Goal: Task Accomplishment & Management: Manage account settings

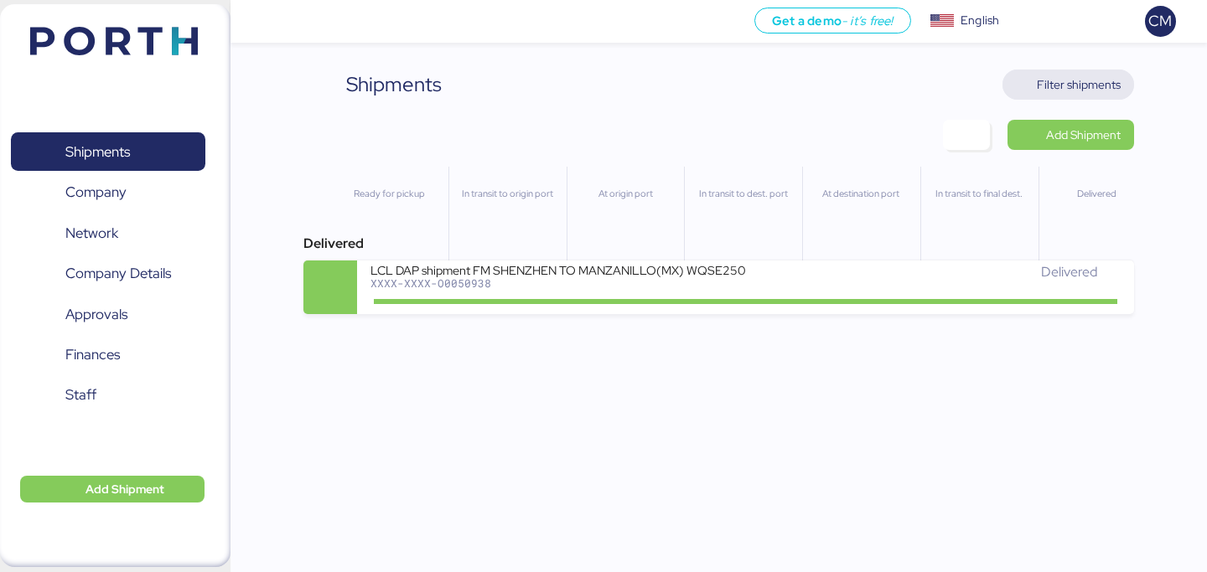
click at [1056, 79] on span "Filter shipments" at bounding box center [1078, 85] width 84 height 20
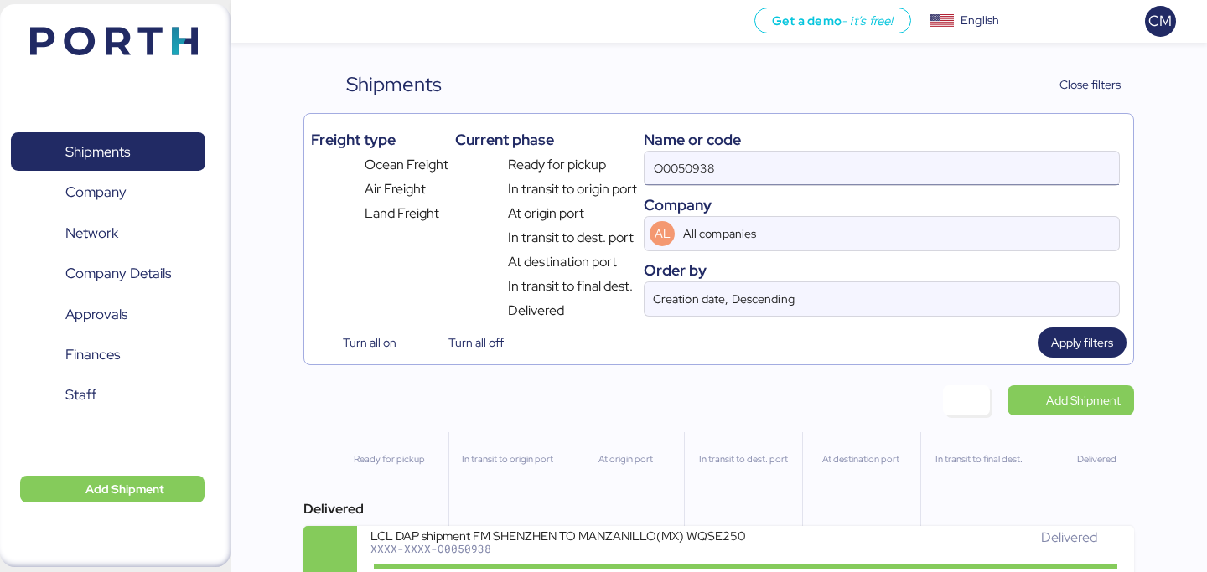
click at [753, 161] on input "O0050938" at bounding box center [881, 169] width 474 height 34
paste input "O0052064"
type input "O0052064"
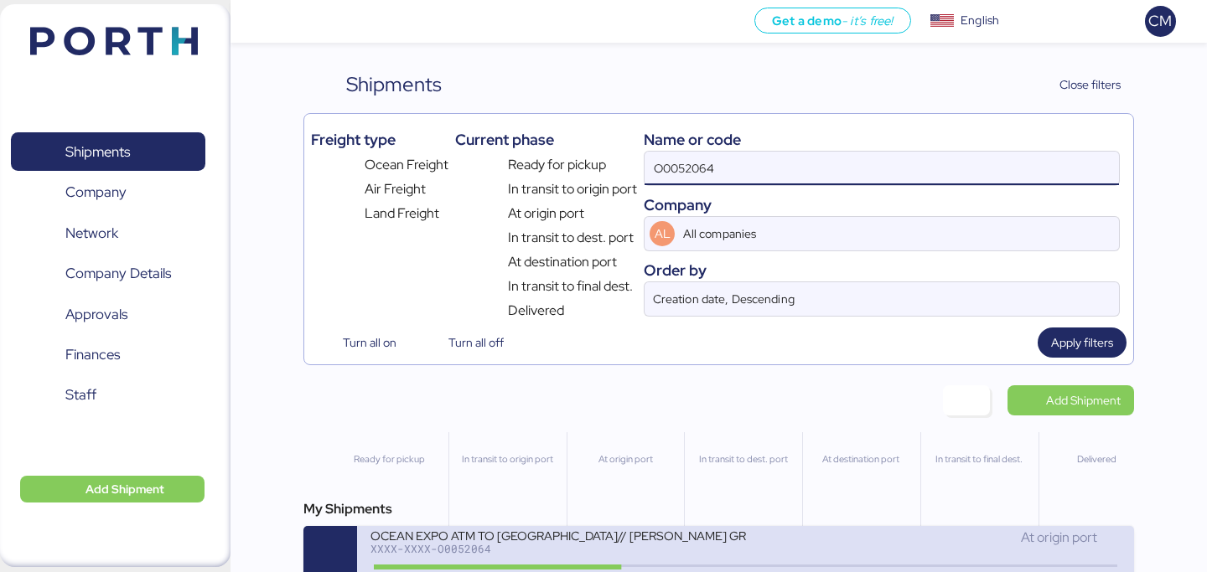
click at [551, 534] on div "OCEAN EXPO ATM TO TRINIDAD Y TOBAGO// REMY GROUP // 8X40´HQ// MSC 01 SEP" at bounding box center [557, 535] width 375 height 14
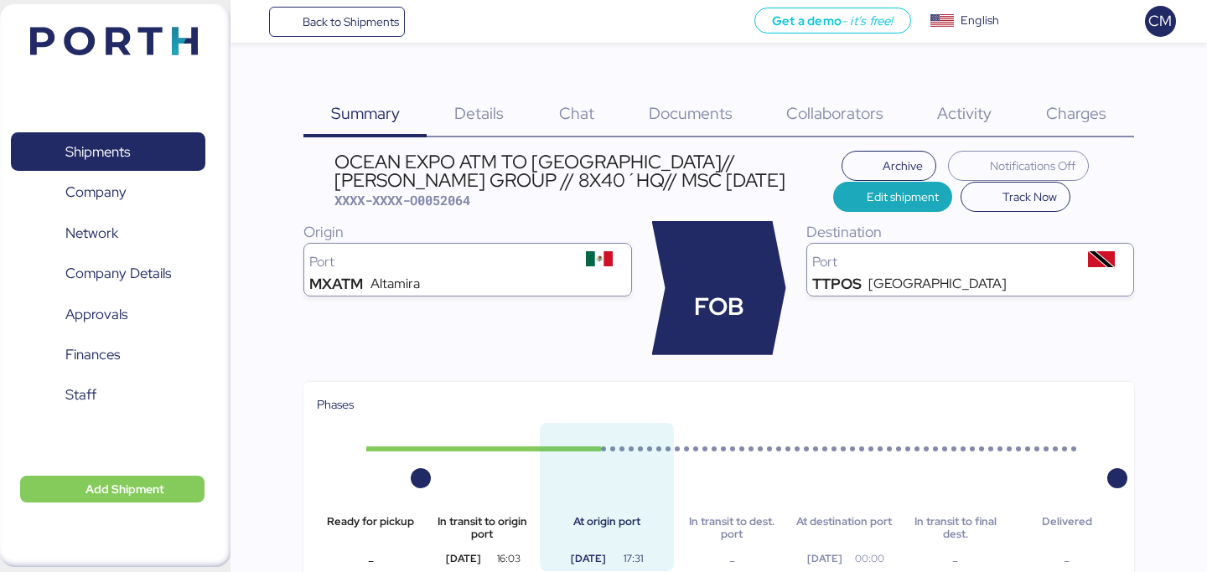
click at [1056, 112] on span "Charges" at bounding box center [1076, 113] width 60 height 22
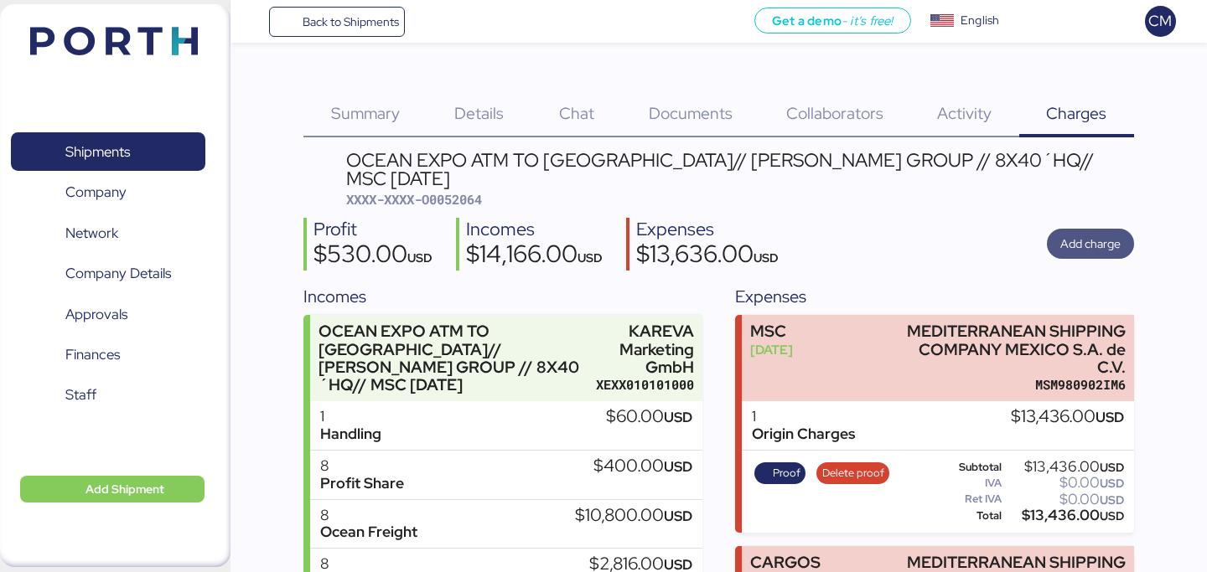
click at [1088, 236] on span "Add charge" at bounding box center [1090, 243] width 60 height 23
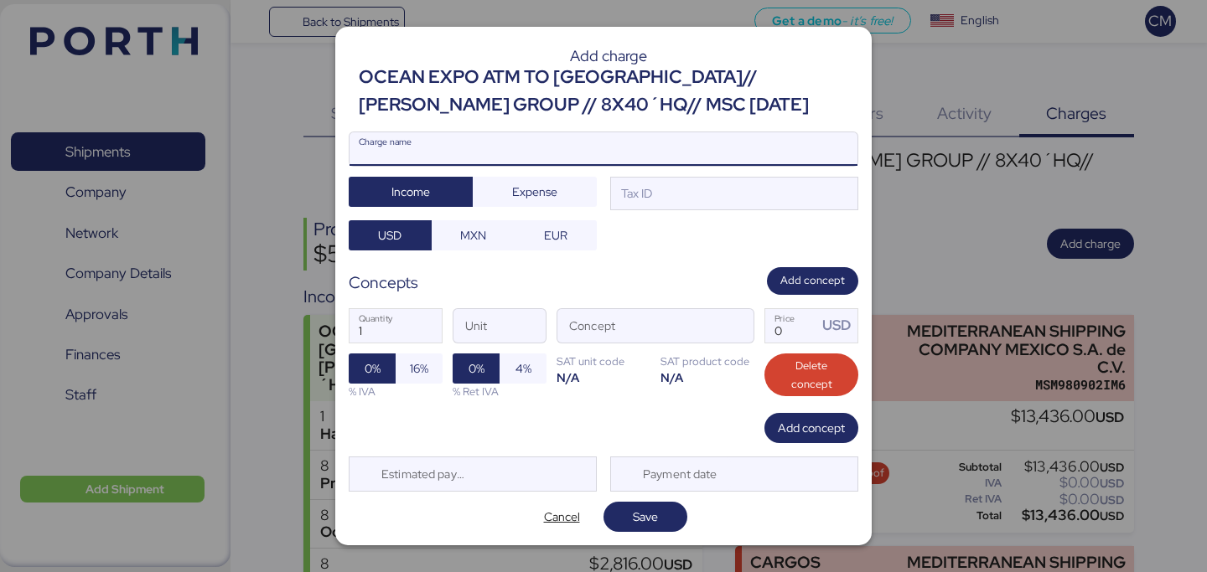
click at [564, 160] on input "Charge name" at bounding box center [603, 149] width 508 height 34
type input "C"
type input "Corrección de BL"
click at [618, 329] on input "Concept" at bounding box center [635, 326] width 156 height 34
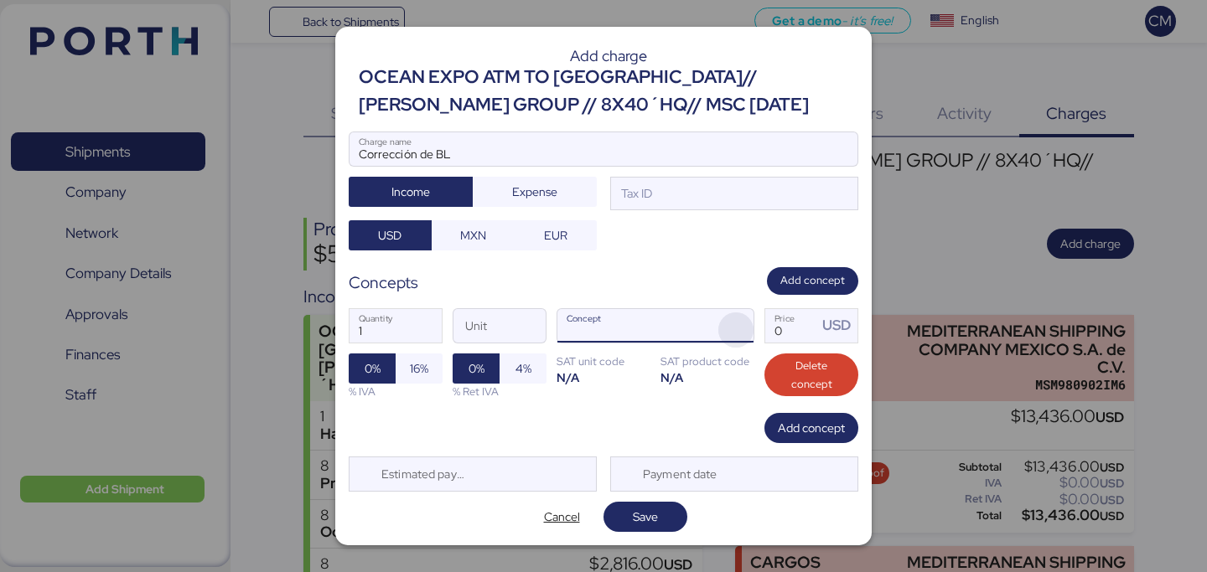
click at [746, 328] on span "button" at bounding box center [735, 330] width 35 height 35
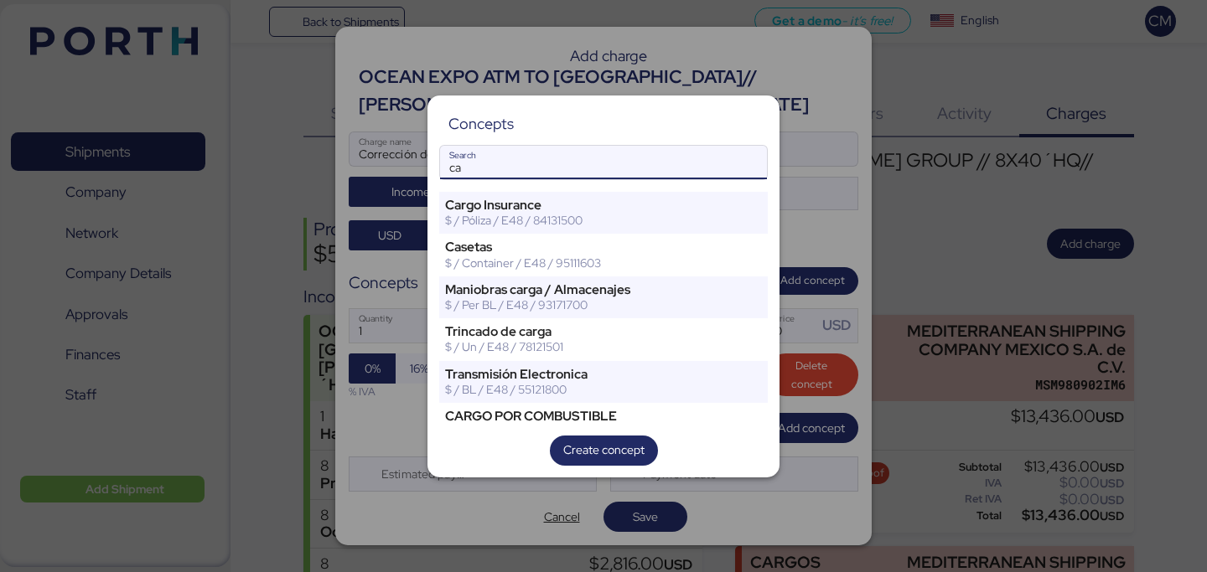
type input "c"
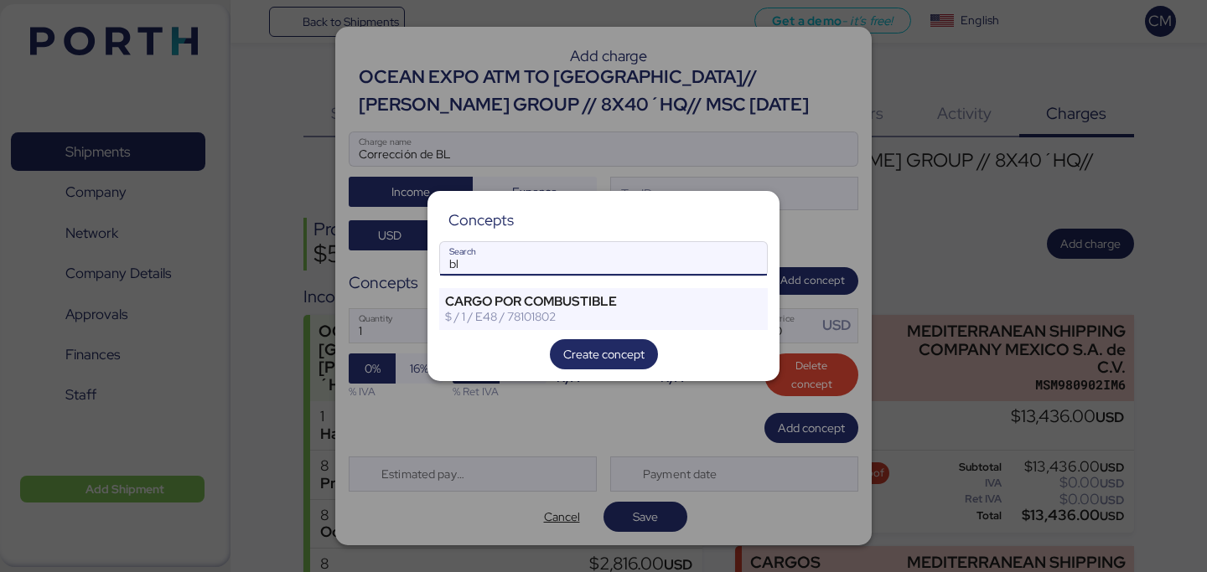
type input "b"
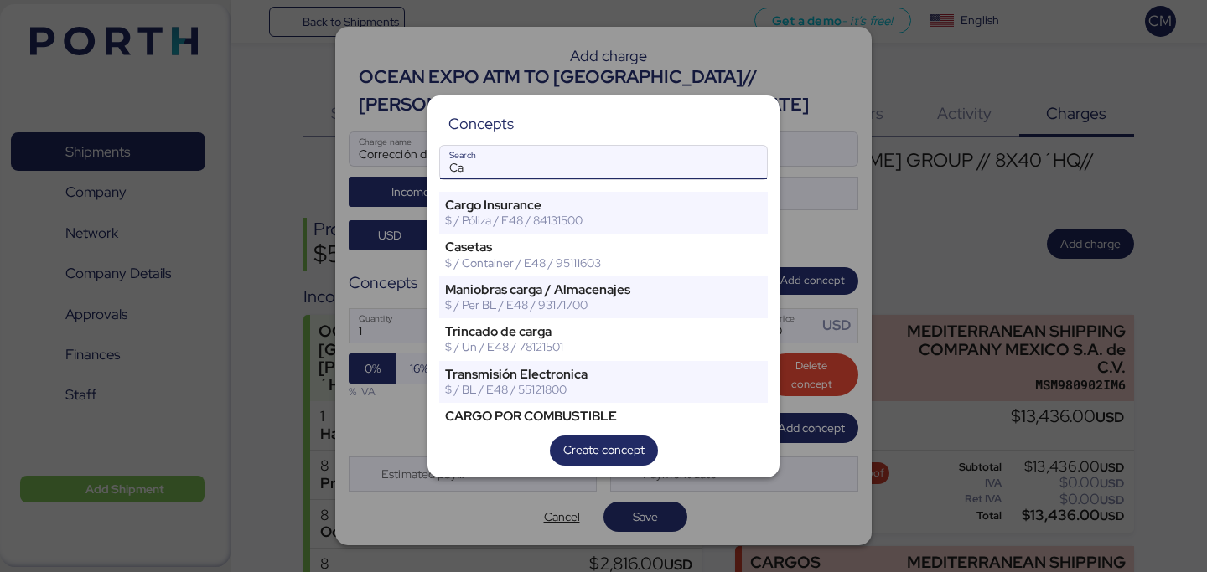
type input "C"
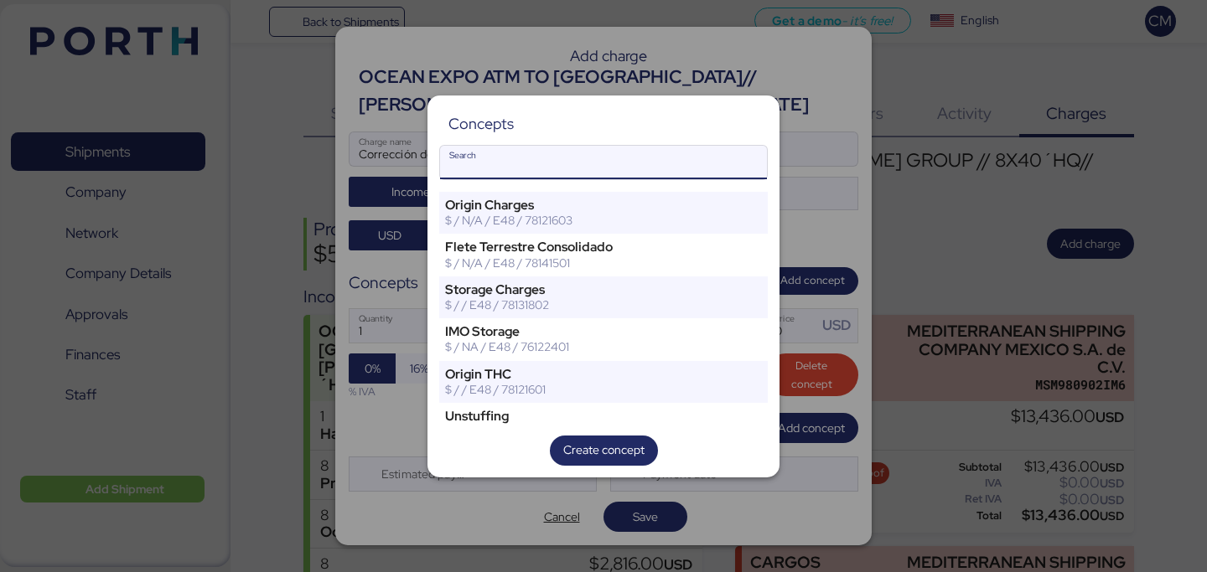
type input "o"
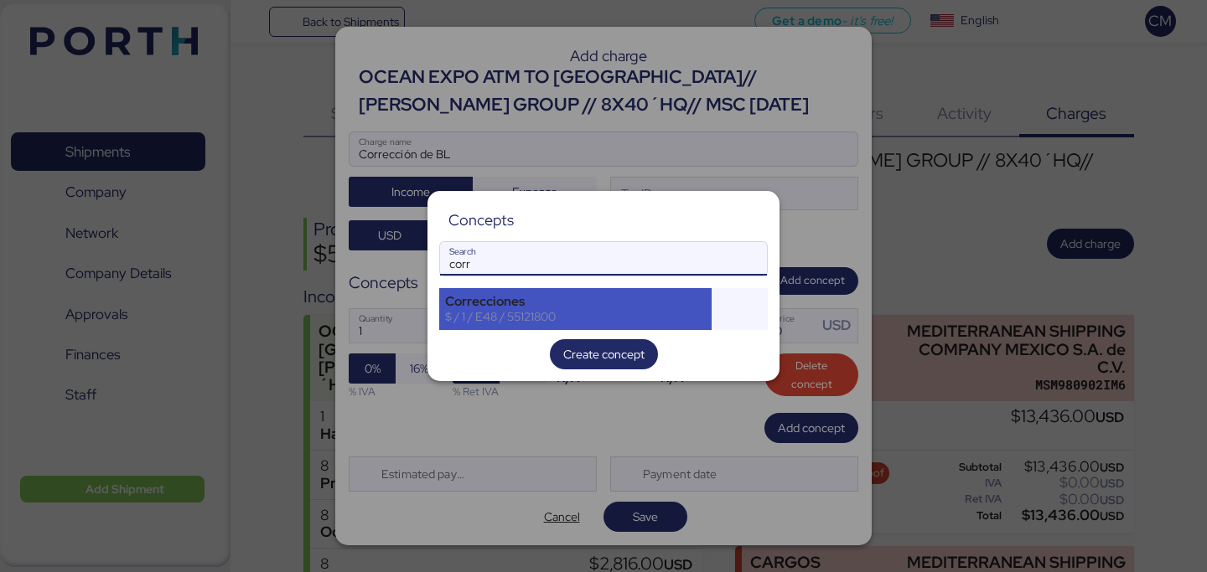
type input "corr"
click at [528, 315] on div "$ / 1 / E48 / 55121800" at bounding box center [575, 316] width 261 height 15
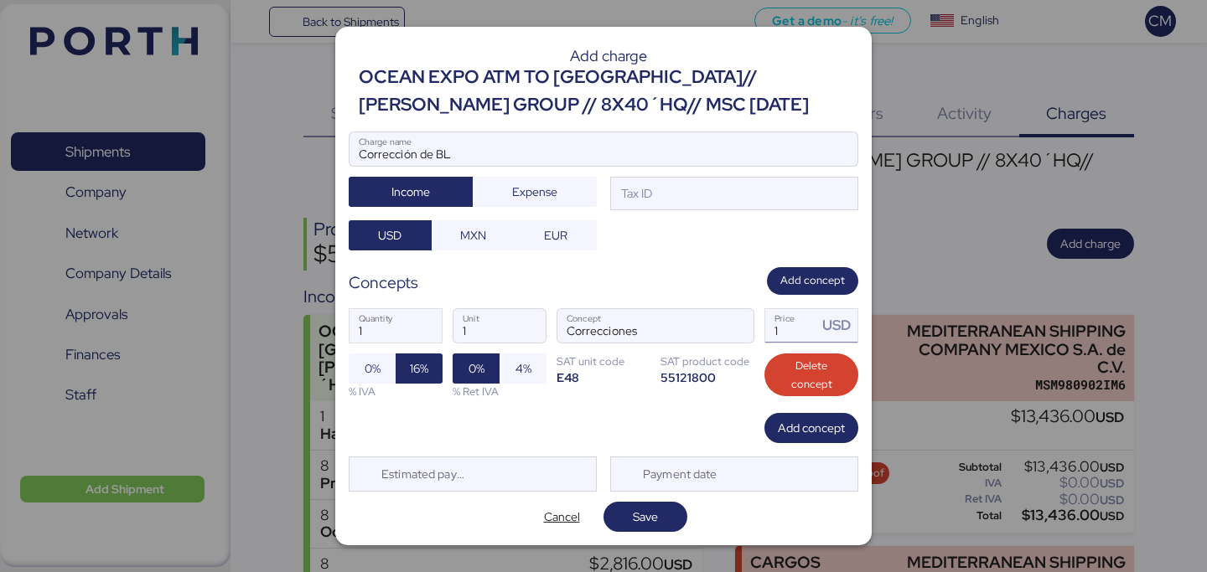
click at [787, 330] on input "1" at bounding box center [791, 326] width 52 height 34
type input "150"
click at [364, 368] on span "0%" at bounding box center [372, 369] width 16 height 20
click at [801, 427] on span "Add concept" at bounding box center [811, 428] width 67 height 20
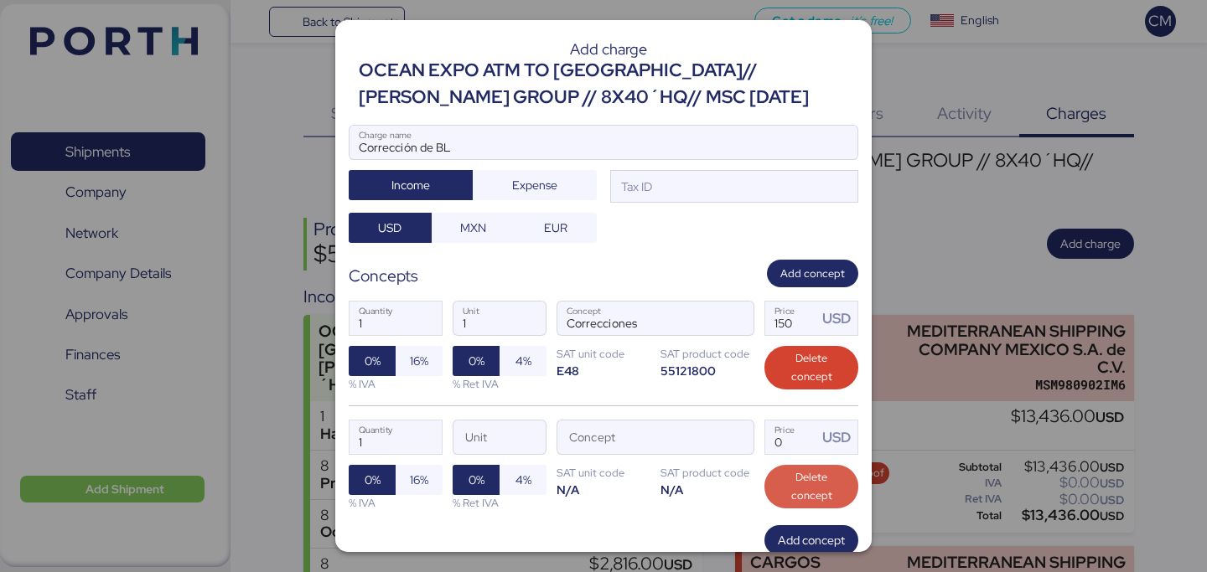
click at [789, 502] on span "Delete concept" at bounding box center [811, 486] width 67 height 37
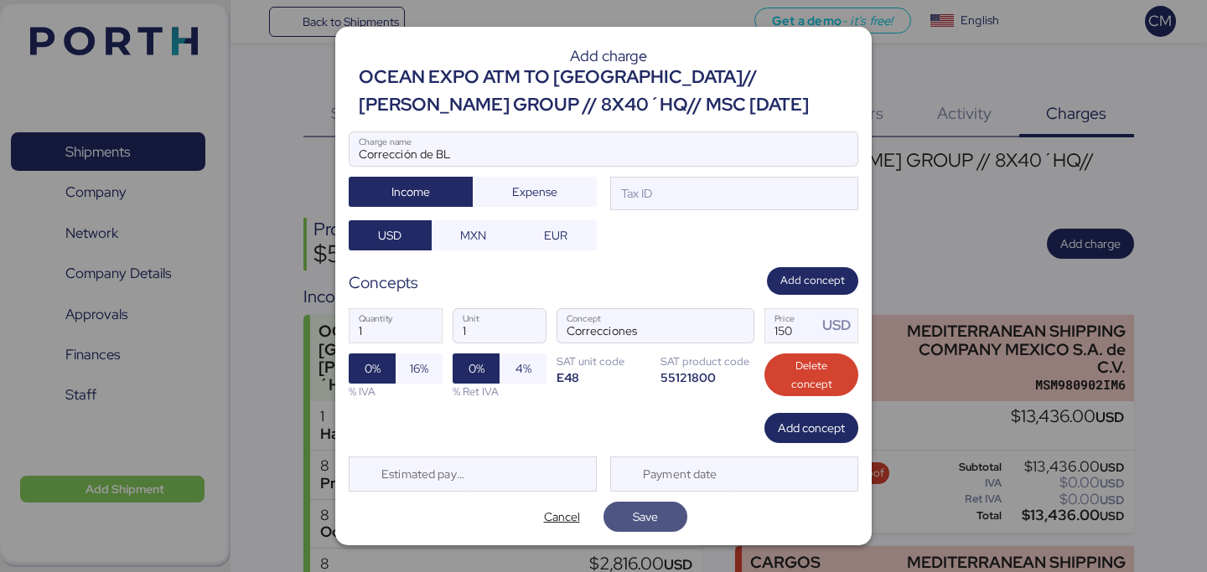
click at [649, 519] on span "Save" at bounding box center [645, 517] width 25 height 20
click at [648, 509] on span "Save" at bounding box center [645, 517] width 25 height 20
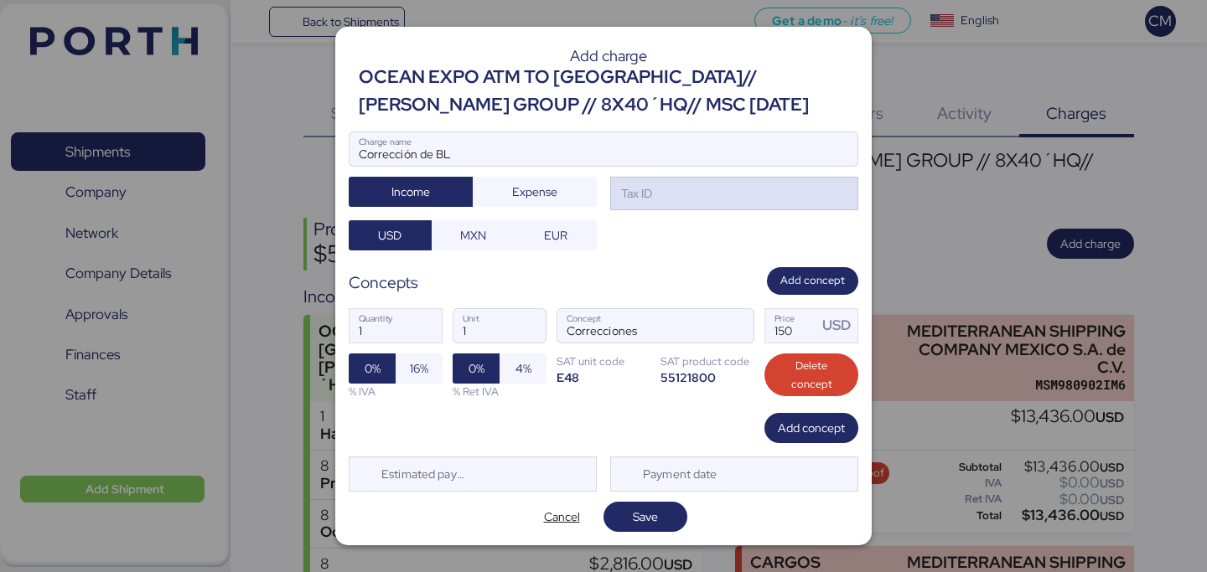
click at [621, 198] on div "Tax ID" at bounding box center [635, 193] width 34 height 18
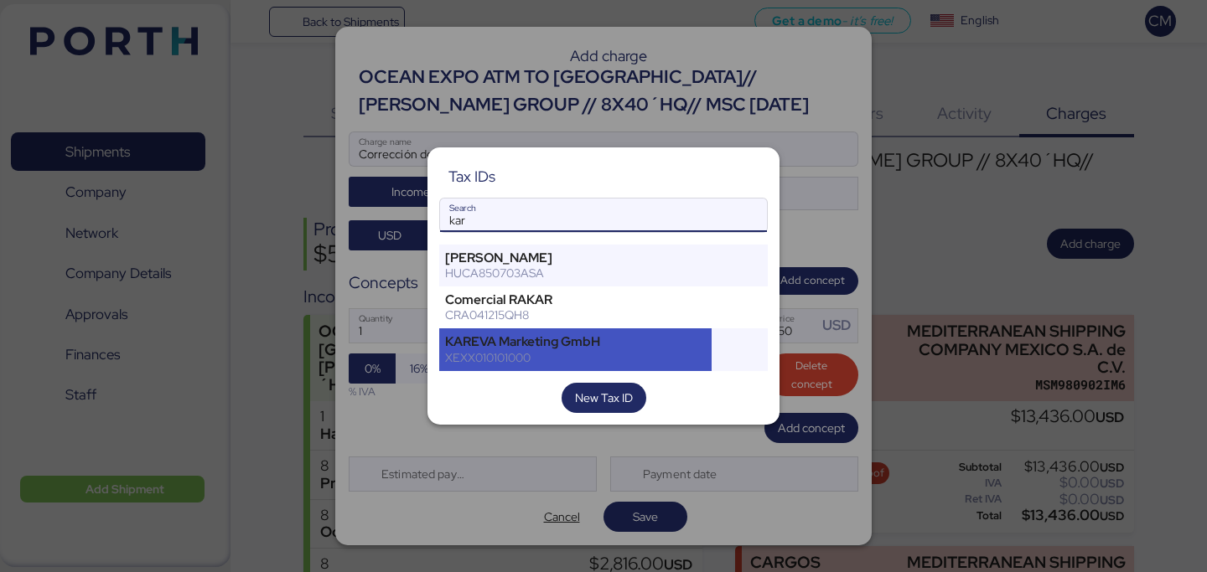
type input "kar"
click at [588, 337] on div "KAREVA Marketing GmbH" at bounding box center [575, 341] width 261 height 15
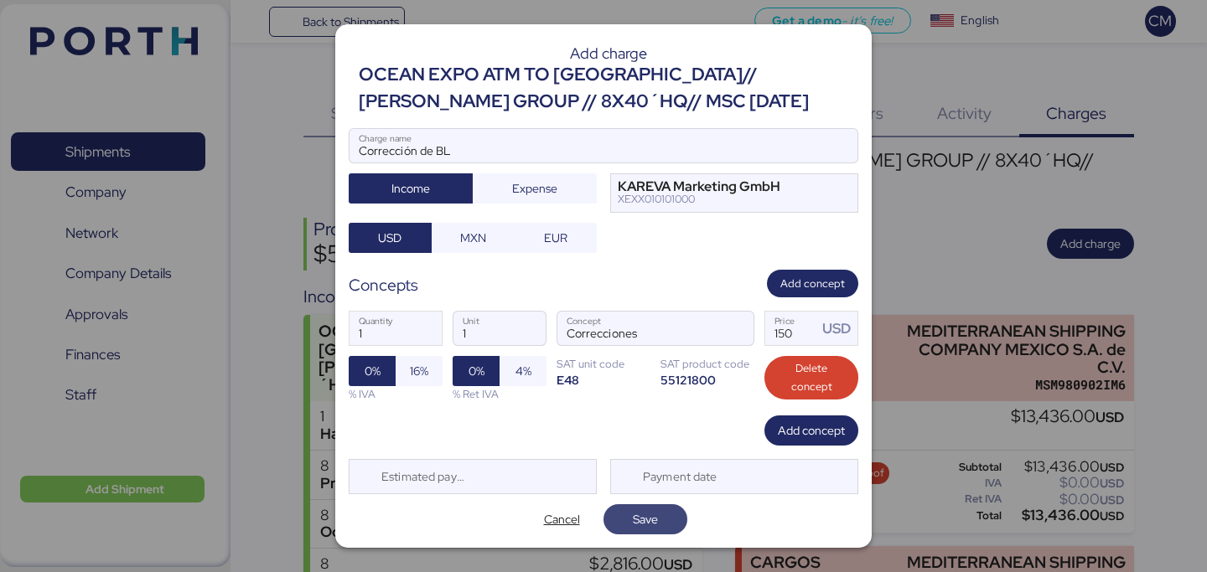
click at [619, 509] on span "Save" at bounding box center [645, 519] width 57 height 23
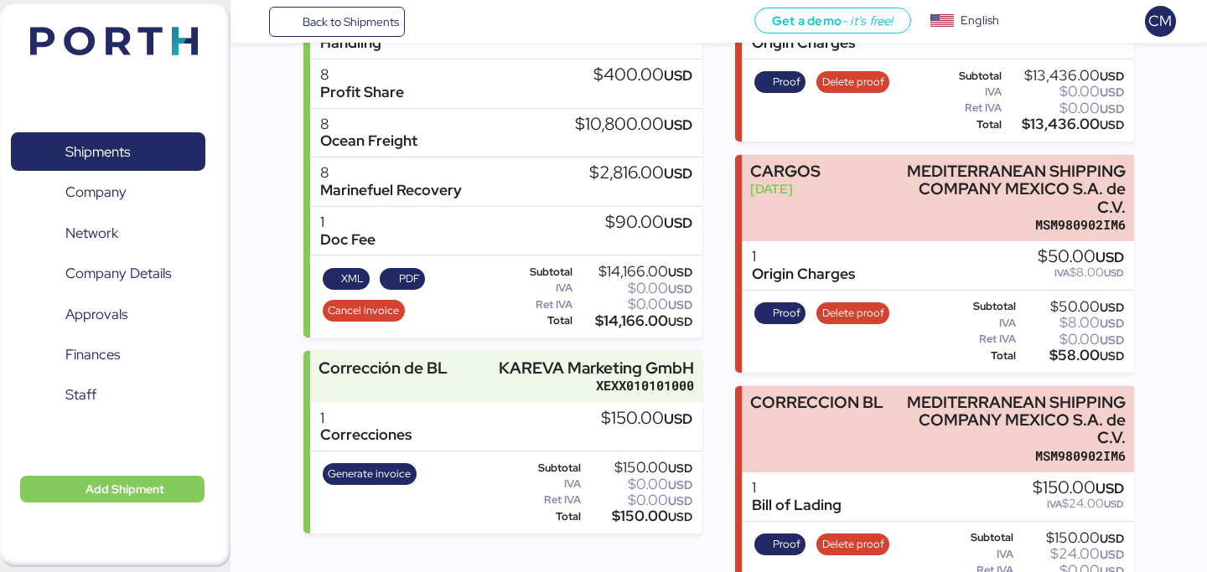
scroll to position [417, 0]
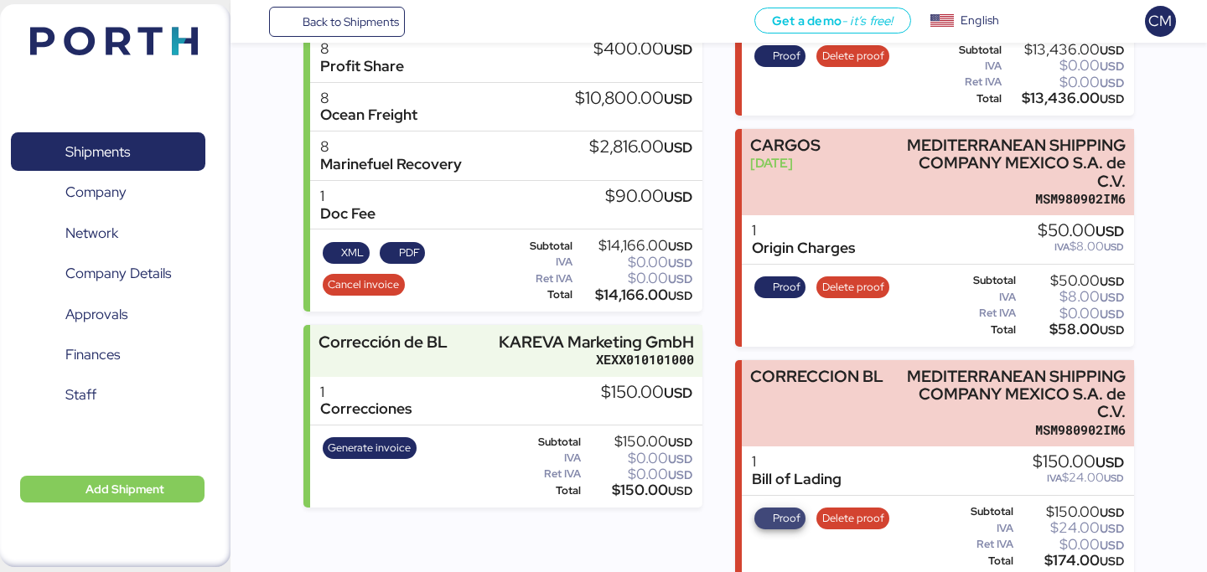
click at [788, 509] on span "Proof" at bounding box center [787, 518] width 28 height 18
click at [432, 377] on div "1 Correcciones $150.00 USD" at bounding box center [505, 401] width 391 height 49
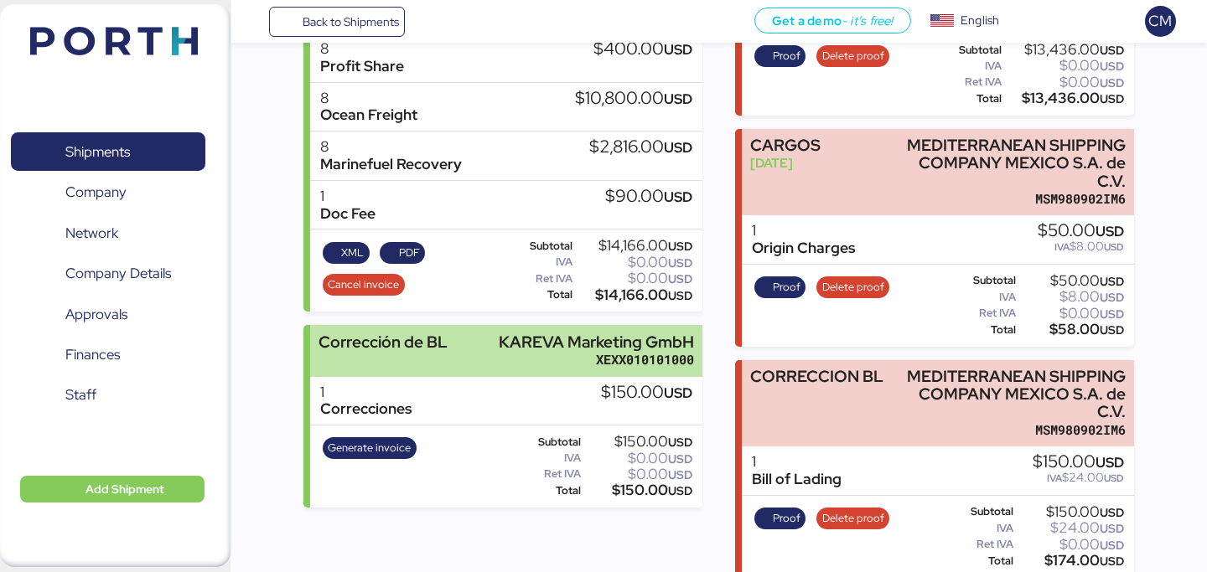
click at [459, 338] on div "Corrección de BL KAREVA Marketing GmbH XEXX010101000" at bounding box center [505, 350] width 391 height 51
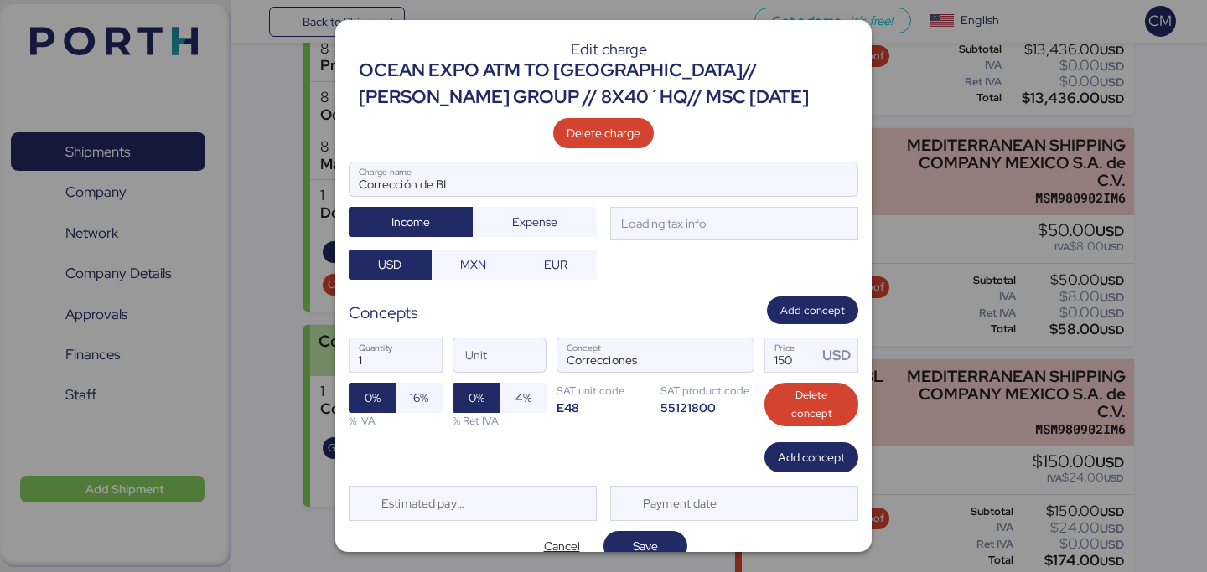
scroll to position [0, 0]
click at [419, 395] on span "16%" at bounding box center [419, 398] width 18 height 20
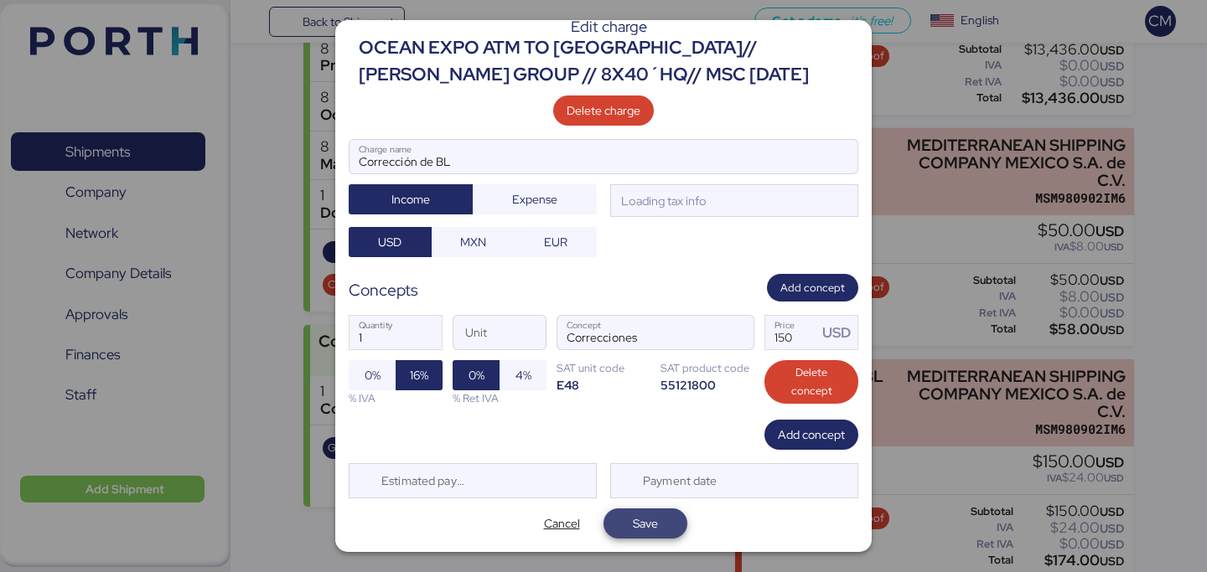
click at [621, 520] on span "Save" at bounding box center [645, 523] width 57 height 23
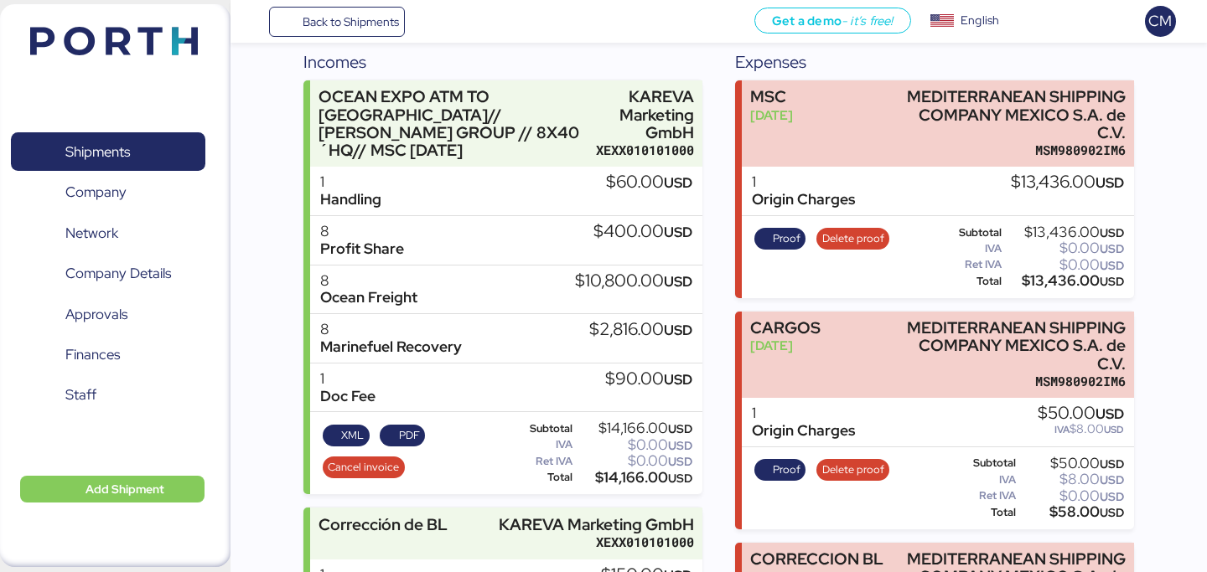
scroll to position [0, 0]
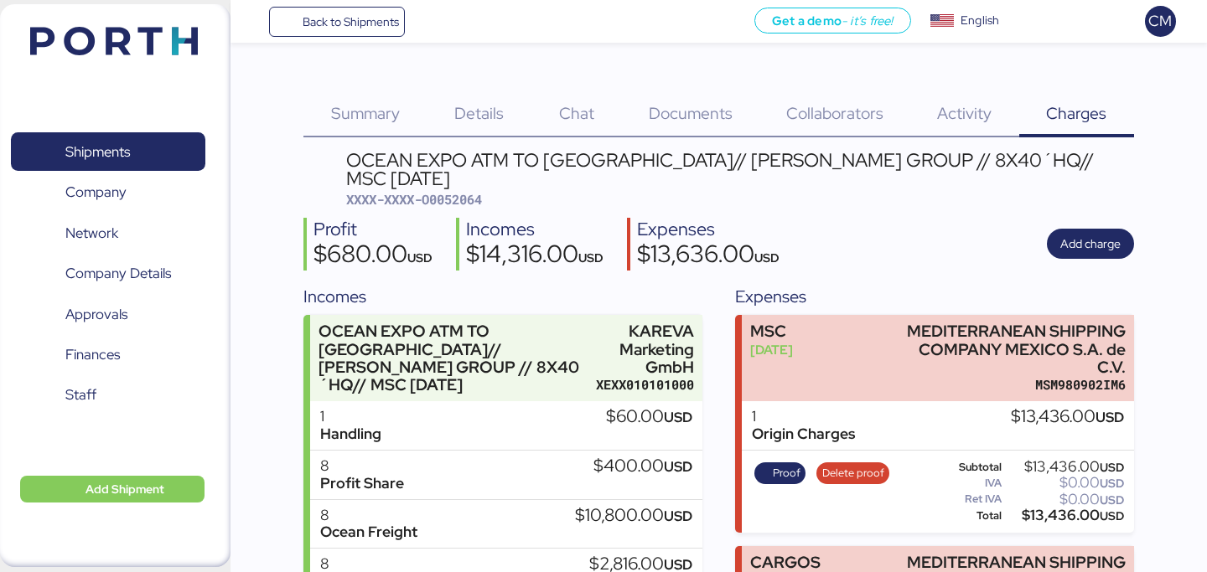
click at [465, 191] on span "XXXX-XXXX-O0052064" at bounding box center [414, 199] width 136 height 17
copy span "O0052064"
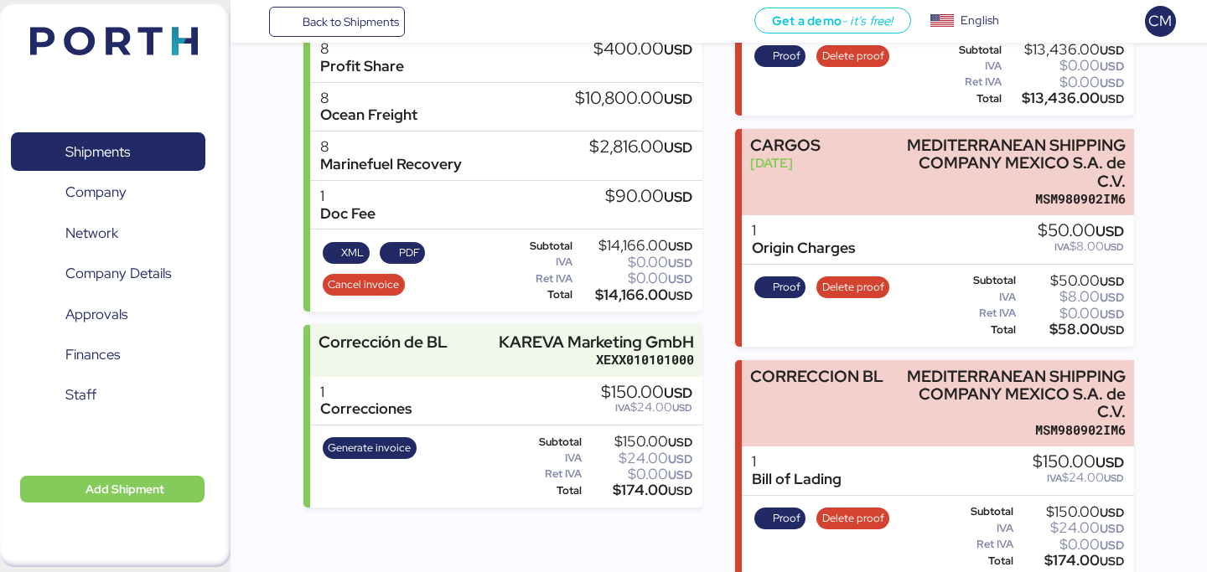
click at [719, 372] on div "Incomes OCEAN EXPO ATM TO TRINIDAD Y TOBAGO// REMY GROUP // 8X40´HQ// MSC 01 SE…" at bounding box center [717, 222] width 829 height 711
click at [509, 397] on div "1 Correcciones $150.00 USD IVA $24.00 USD" at bounding box center [505, 401] width 391 height 49
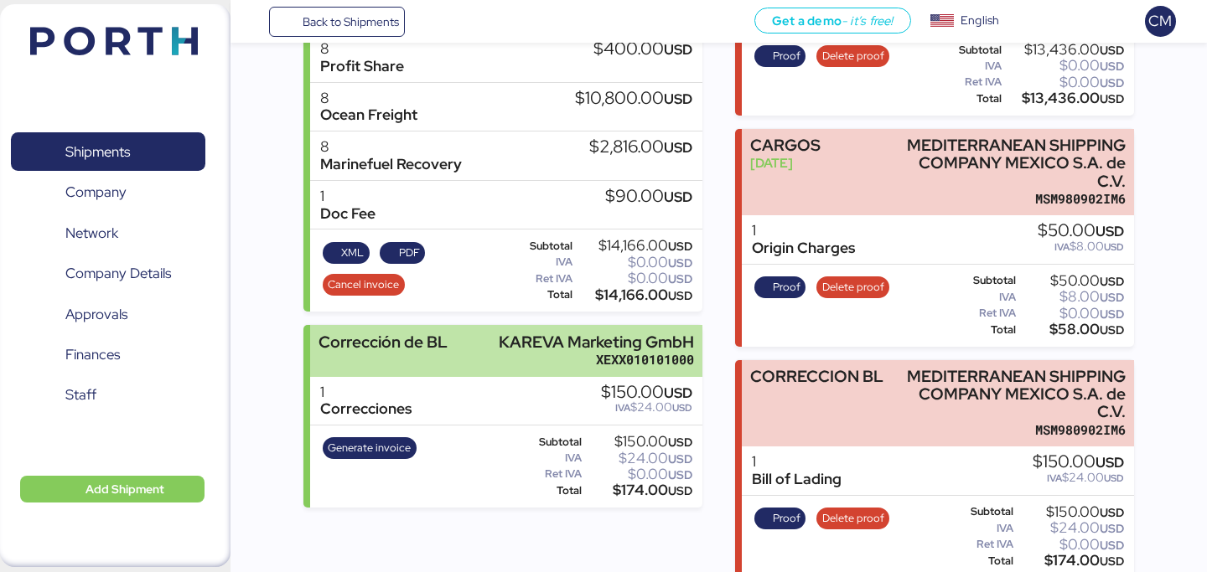
click at [604, 351] on div "XEXX010101000" at bounding box center [596, 360] width 195 height 18
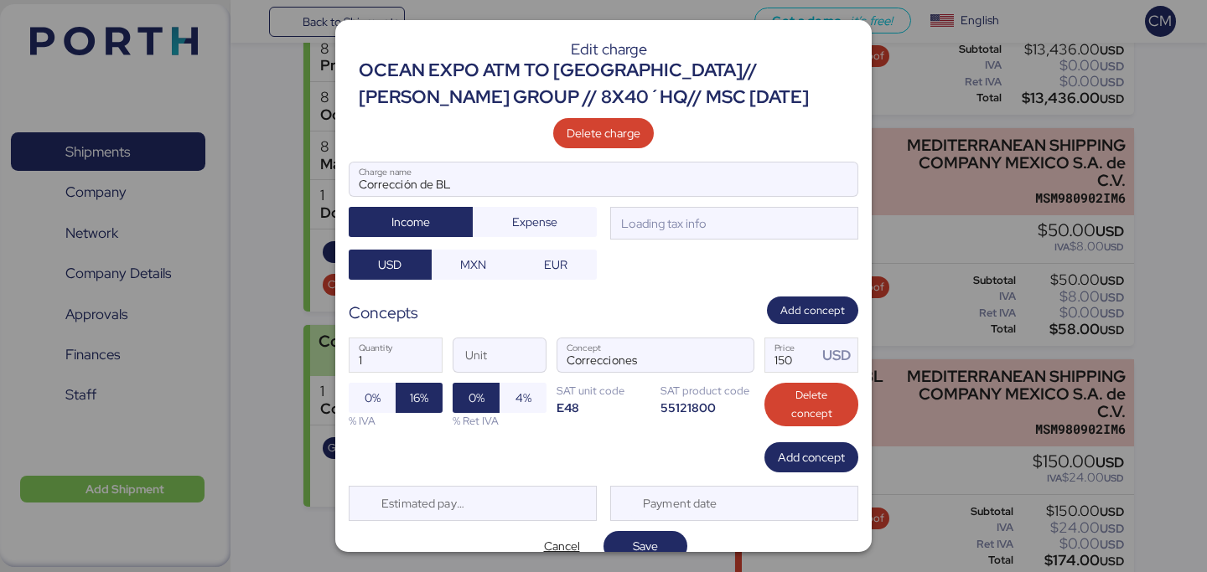
scroll to position [0, 0]
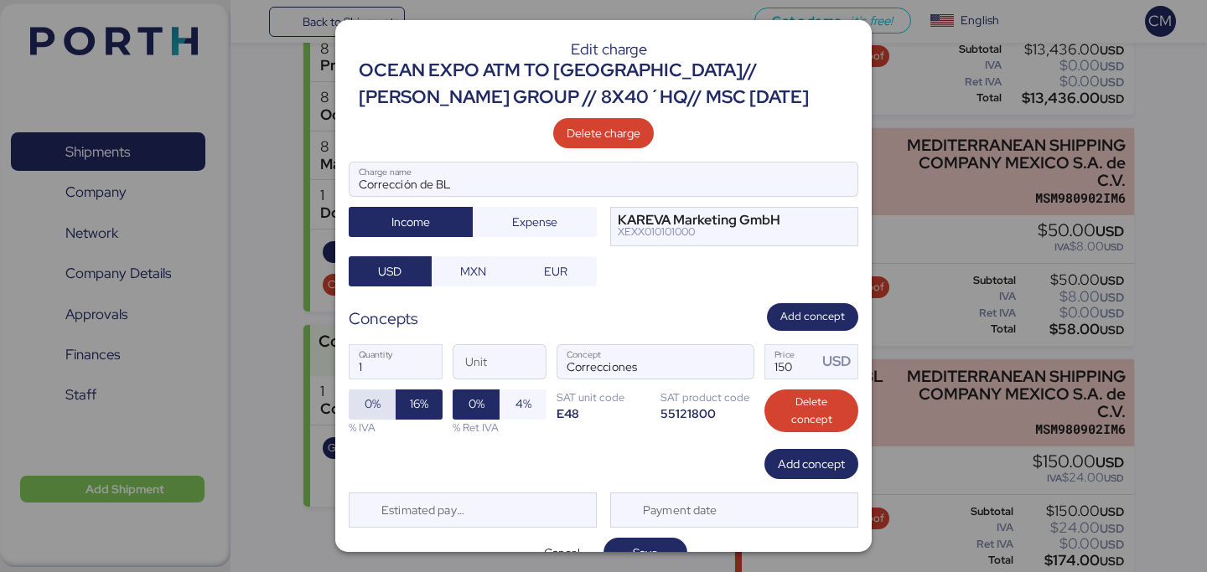
click at [370, 400] on span "0%" at bounding box center [372, 404] width 16 height 20
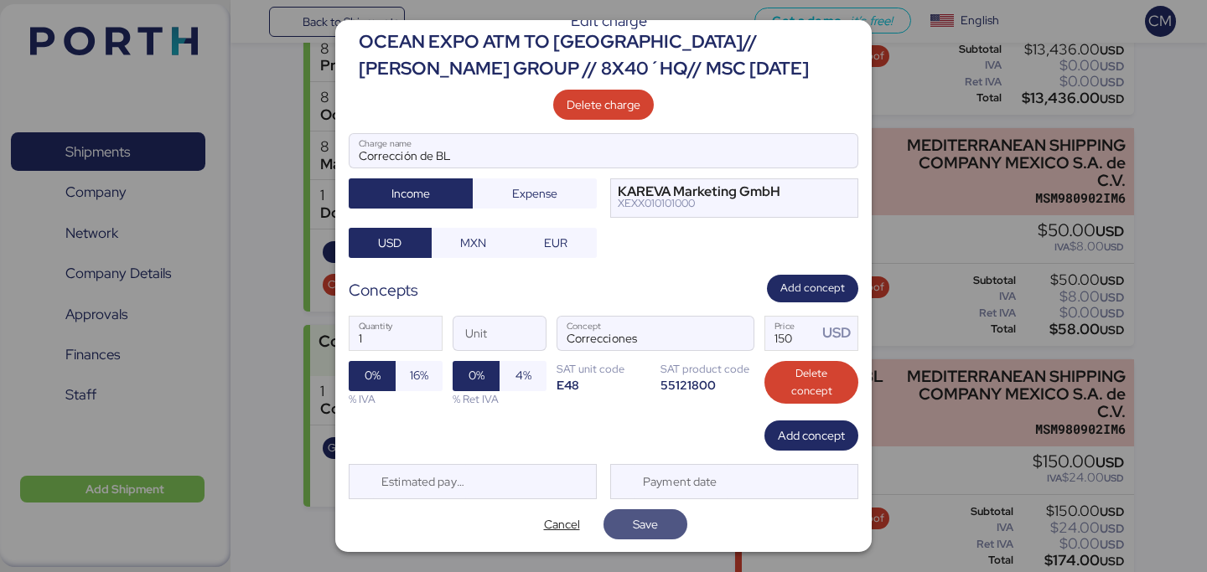
click at [641, 523] on span "Save" at bounding box center [645, 524] width 25 height 20
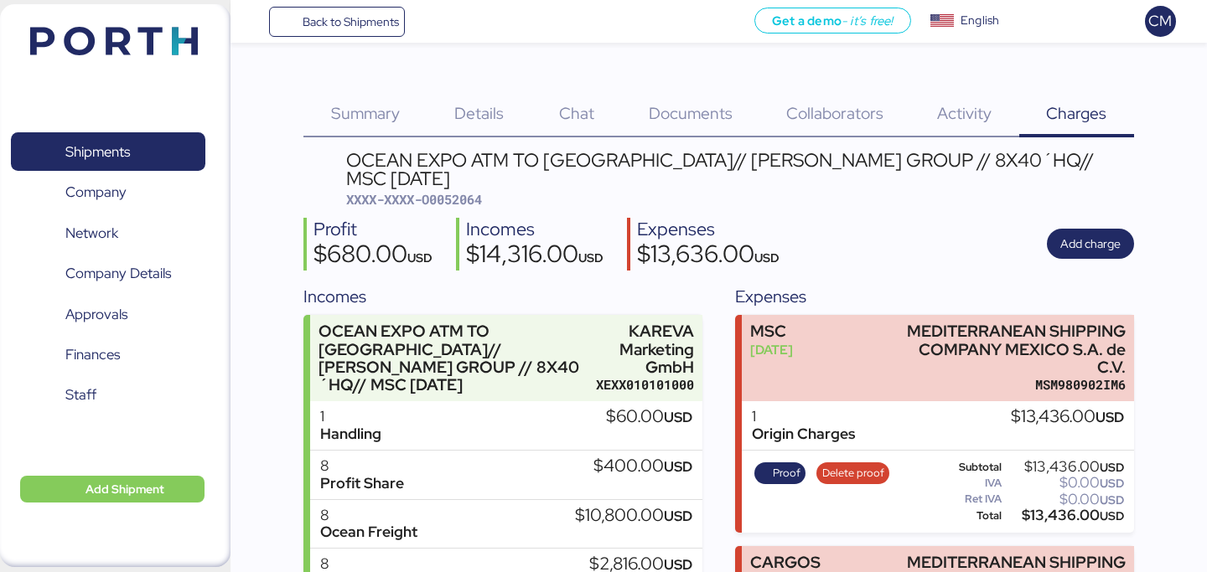
click at [453, 191] on span "XXXX-XXXX-O0052064" at bounding box center [414, 199] width 136 height 17
copy span "O0052064"
click at [311, 183] on header "OCEAN EXPO ATM TO TRINIDAD Y TOBAGO// REMY GROUP // 8X40´HQ// MSC 01 SEP XXXX-X…" at bounding box center [717, 180] width 829 height 58
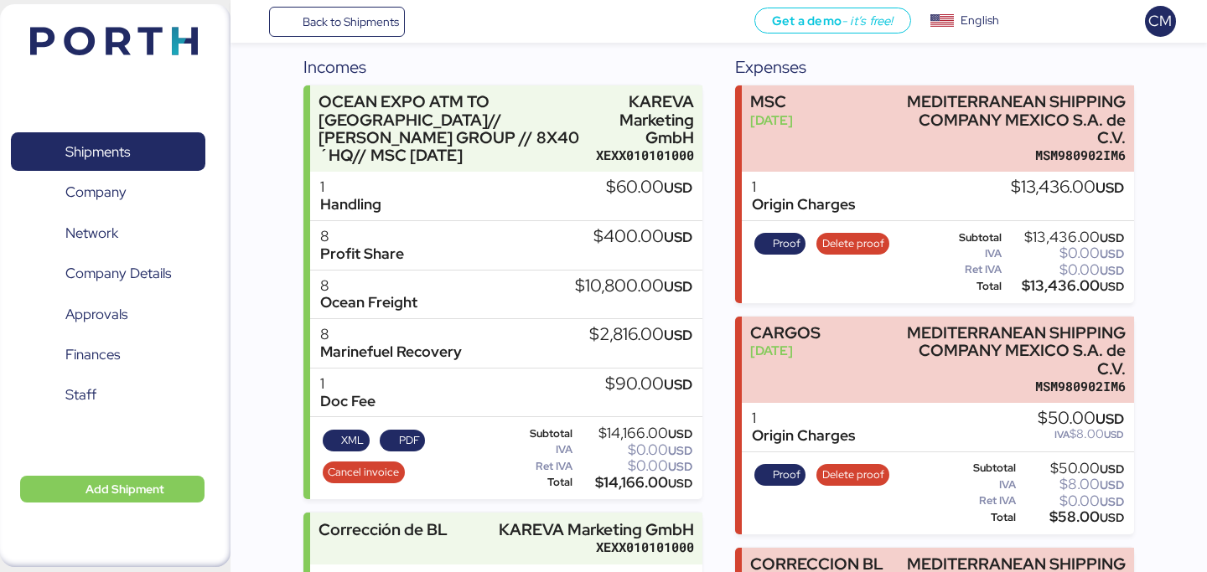
scroll to position [240, 0]
